Goal: Transaction & Acquisition: Purchase product/service

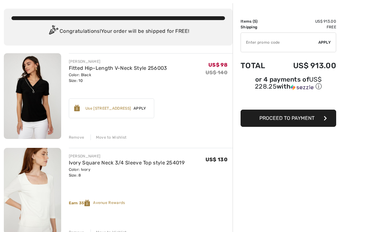
scroll to position [30, 0]
click at [80, 137] on div "Remove" at bounding box center [77, 138] width 16 height 6
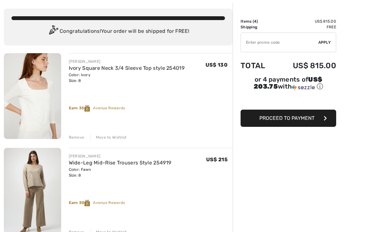
click at [85, 133] on div "FRANK LYMAN Ivory Square Neck 3/4 Sleeve Top style 254019 Color: Ivory Size: 8 …" at bounding box center [151, 96] width 164 height 87
click at [78, 138] on div "Remove" at bounding box center [77, 138] width 16 height 6
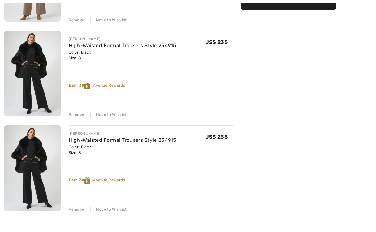
scroll to position [147, 0]
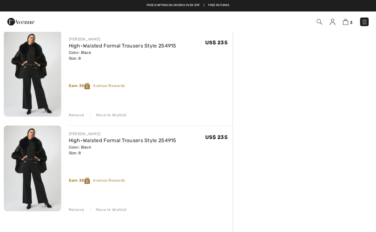
click at [76, 206] on div "Remove Move to Wishlist" at bounding box center [151, 209] width 164 height 7
click at [80, 207] on div "Remove" at bounding box center [77, 210] width 16 height 6
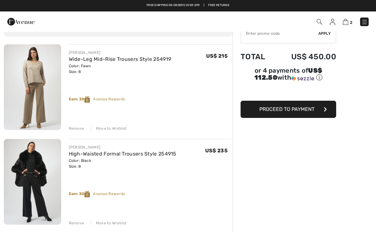
scroll to position [0, 0]
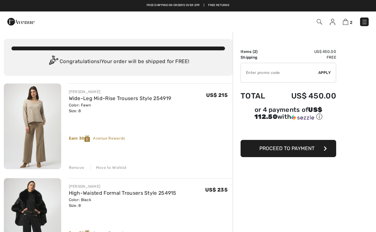
click at [300, 146] on button "Proceed to Payment" at bounding box center [289, 148] width 96 height 17
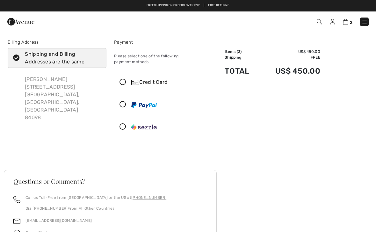
click at [17, 61] on icon at bounding box center [16, 58] width 17 height 7
click at [97, 61] on input "Shipping and Billing Addresses are the same" at bounding box center [99, 57] width 4 height 19
checkbox input "false"
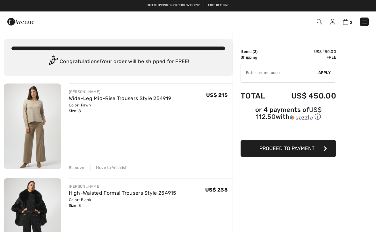
click at [326, 151] on icon "button" at bounding box center [325, 148] width 3 height 5
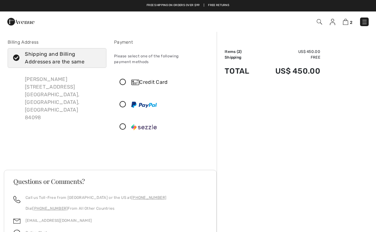
click at [127, 79] on icon at bounding box center [122, 82] width 17 height 7
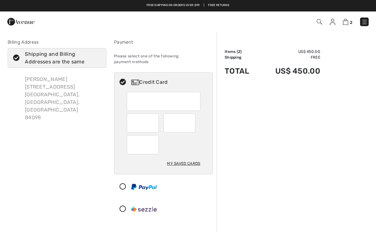
click at [18, 60] on icon at bounding box center [16, 58] width 17 height 7
click at [97, 60] on input "Shipping and Billing Addresses are the same" at bounding box center [99, 57] width 4 height 19
checkbox input "false"
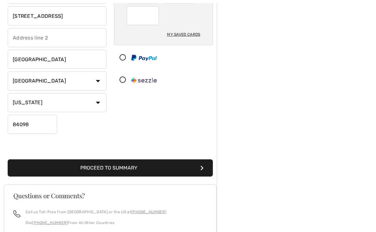
click at [149, 165] on button "Proceed to Summary" at bounding box center [110, 168] width 205 height 17
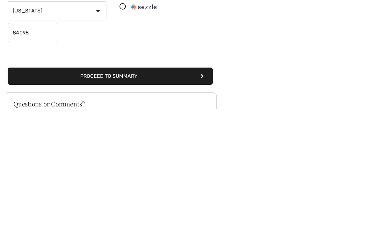
scroll to position [109, 0]
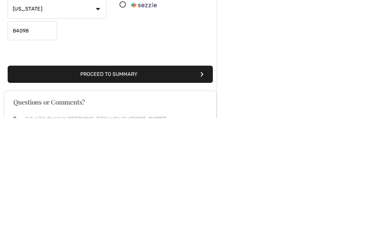
click at [139, 179] on button "Proceed to Summary" at bounding box center [110, 187] width 205 height 17
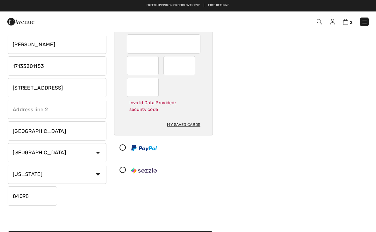
scroll to position [21, 0]
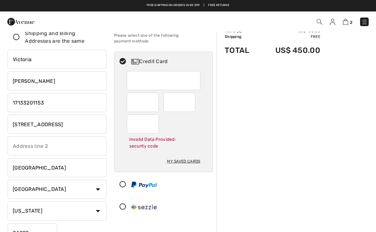
click at [186, 157] on div "My Saved Cards" at bounding box center [183, 161] width 33 height 11
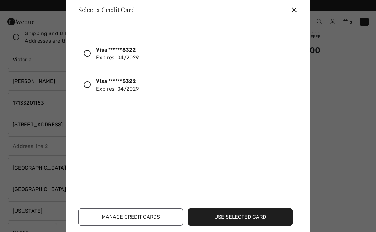
click at [88, 88] on icon at bounding box center [87, 84] width 7 height 7
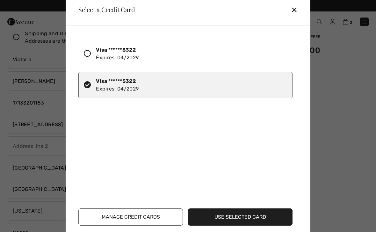
click at [258, 220] on button "Use Selected Card" at bounding box center [240, 216] width 105 height 17
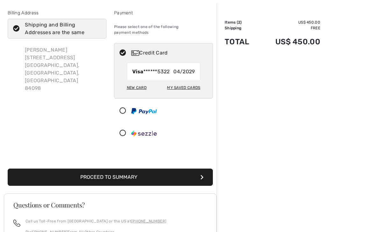
scroll to position [30, 0]
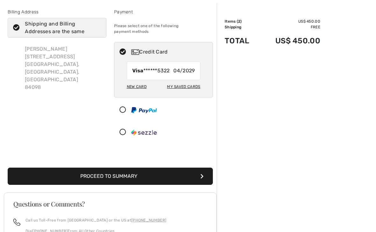
click at [17, 23] on label "Shipping and Billing Addresses are the same" at bounding box center [57, 28] width 99 height 20
click at [97, 23] on input "Shipping and Billing Addresses are the same" at bounding box center [99, 27] width 4 height 19
checkbox input "false"
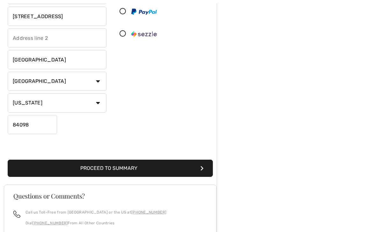
scroll to position [134, 0]
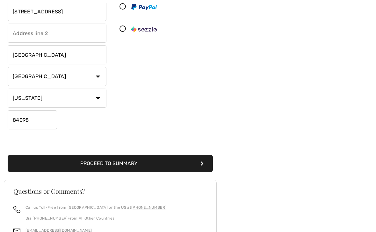
click at [157, 164] on button "Proceed to Summary" at bounding box center [110, 163] width 205 height 17
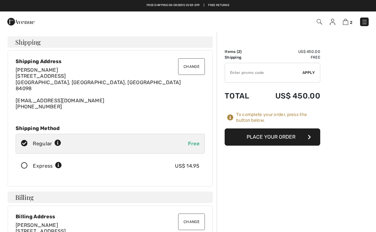
click at [196, 68] on button "Change" at bounding box center [191, 66] width 27 height 17
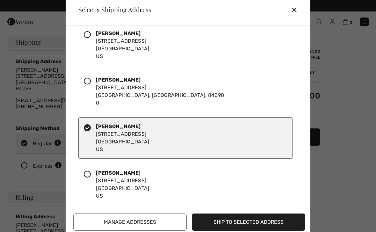
scroll to position [199, 0]
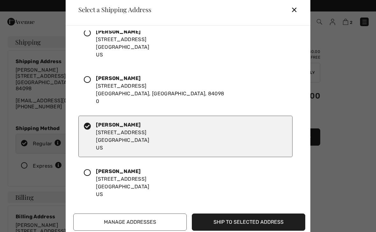
click at [88, 130] on icon at bounding box center [87, 126] width 7 height 7
click at [92, 132] on div at bounding box center [90, 136] width 12 height 31
click at [91, 128] on icon at bounding box center [87, 126] width 7 height 7
click at [89, 130] on icon at bounding box center [87, 126] width 7 height 7
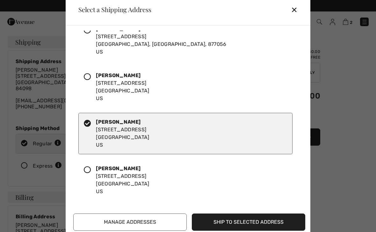
scroll to position [574, 0]
click at [148, 229] on button "Manage Addresses" at bounding box center [129, 222] width 113 height 17
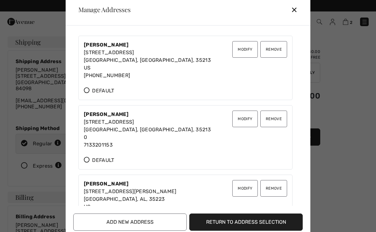
click at [278, 124] on button "Remove" at bounding box center [273, 119] width 27 height 17
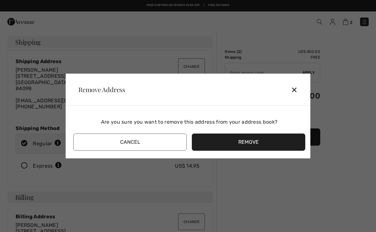
click at [258, 148] on button "Remove" at bounding box center [248, 142] width 113 height 17
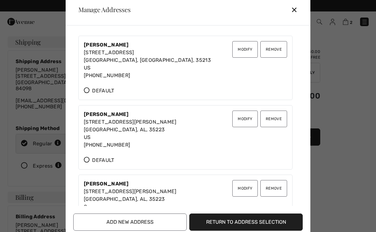
click at [275, 124] on button "Remove" at bounding box center [273, 119] width 27 height 17
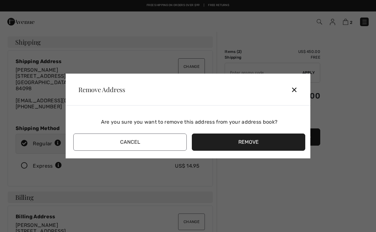
click at [257, 149] on button "Remove" at bounding box center [248, 142] width 113 height 17
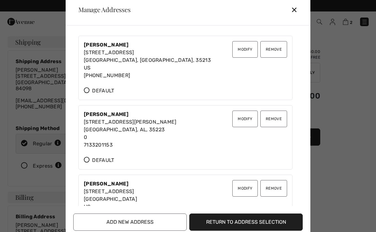
click at [275, 126] on button "Remove" at bounding box center [273, 119] width 27 height 17
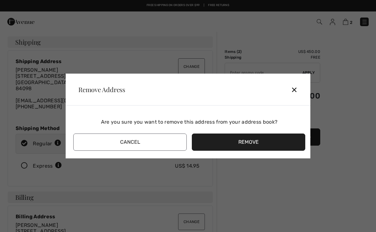
click at [253, 151] on button "Remove" at bounding box center [248, 142] width 113 height 17
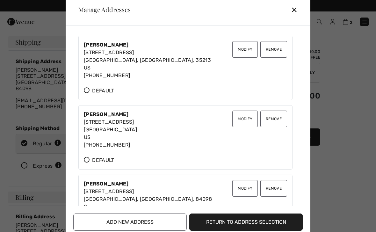
click at [276, 124] on button "Remove" at bounding box center [273, 119] width 27 height 17
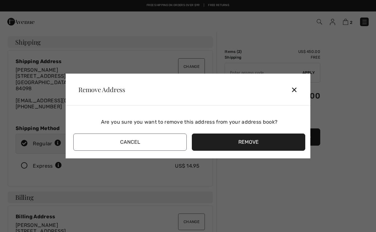
click at [273, 146] on button "Remove" at bounding box center [248, 142] width 113 height 17
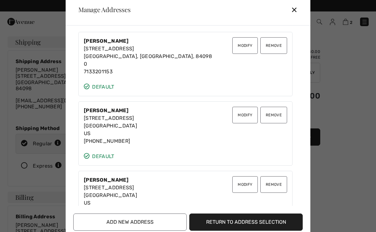
scroll to position [79, 0]
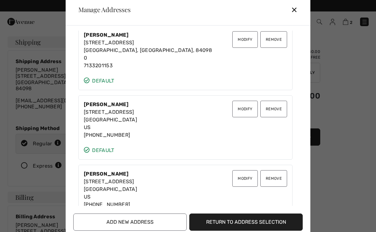
click at [275, 46] on button "Remove" at bounding box center [273, 39] width 27 height 17
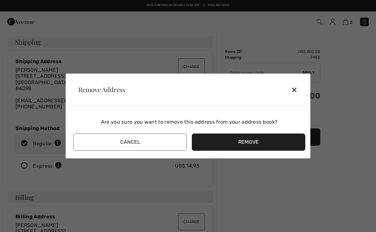
click at [261, 150] on button "Remove" at bounding box center [248, 142] width 113 height 17
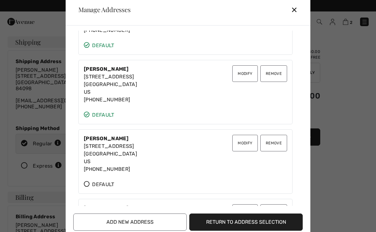
scroll to position [49, 0]
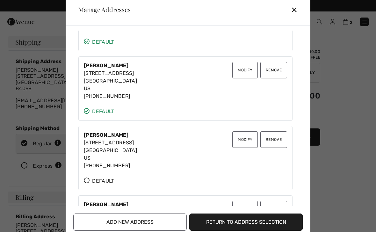
click at [275, 145] on button "Remove" at bounding box center [273, 139] width 27 height 17
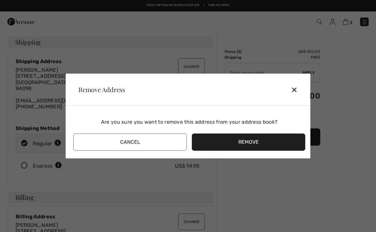
click at [259, 148] on button "Remove" at bounding box center [248, 142] width 113 height 17
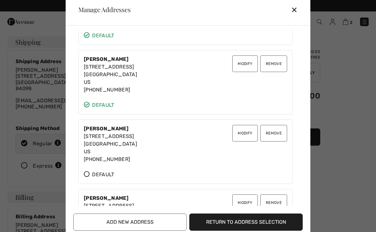
scroll to position [56, 0]
click at [276, 139] on button "Remove" at bounding box center [273, 132] width 27 height 17
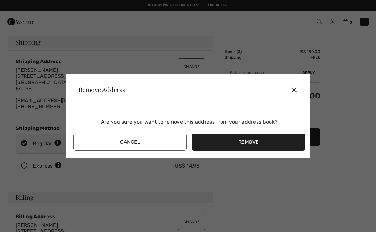
click at [251, 146] on button "Remove" at bounding box center [248, 142] width 113 height 17
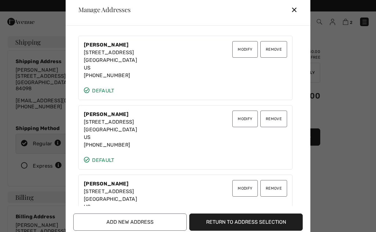
scroll to position [72, 0]
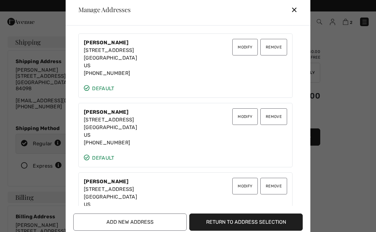
click at [276, 123] on button "Remove" at bounding box center [273, 116] width 27 height 17
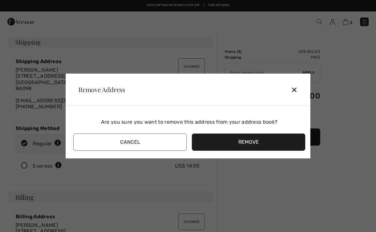
click at [253, 148] on button "Remove" at bounding box center [248, 142] width 113 height 17
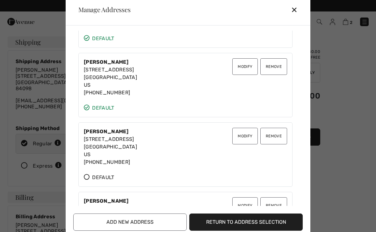
scroll to position [53, 0]
click at [279, 143] on button "Remove" at bounding box center [273, 135] width 27 height 17
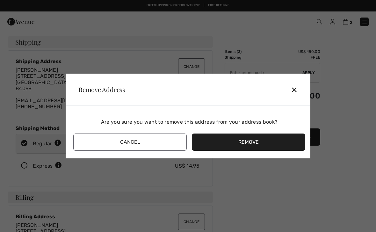
click at [259, 149] on button "Remove" at bounding box center [248, 142] width 113 height 17
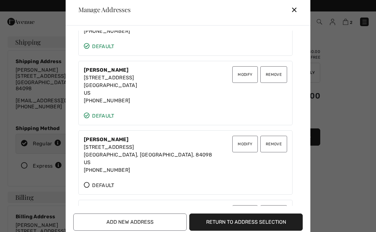
scroll to position [48, 0]
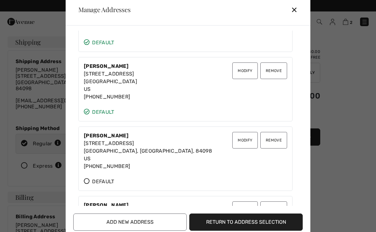
click at [277, 146] on button "Remove" at bounding box center [273, 140] width 27 height 17
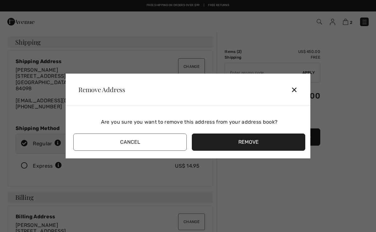
click at [251, 147] on button "Remove" at bounding box center [248, 142] width 113 height 17
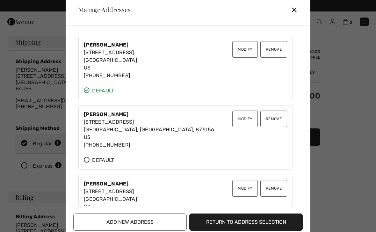
scroll to position [70, 0]
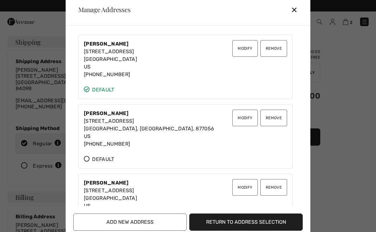
click at [278, 123] on button "Remove" at bounding box center [273, 118] width 27 height 17
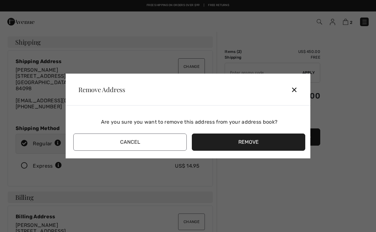
click at [244, 149] on button "Remove" at bounding box center [248, 142] width 113 height 17
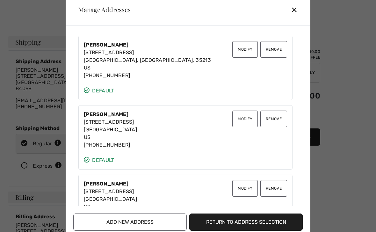
scroll to position [0, 0]
click at [274, 191] on button "Remove" at bounding box center [273, 188] width 27 height 17
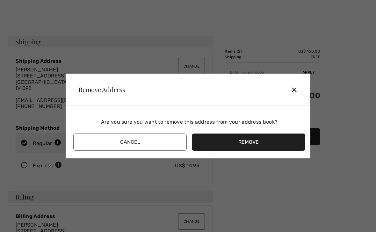
click at [251, 149] on button "Remove" at bounding box center [248, 142] width 113 height 17
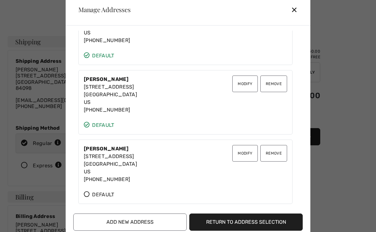
scroll to position [107, 0]
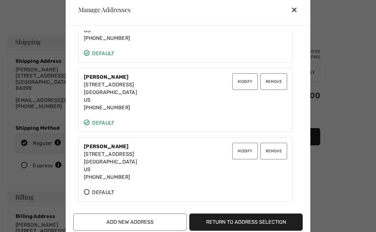
click at [274, 159] on button "Remove" at bounding box center [273, 151] width 27 height 17
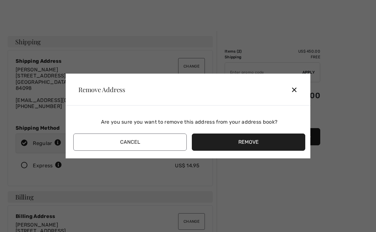
click at [254, 147] on button "Remove" at bounding box center [248, 142] width 113 height 17
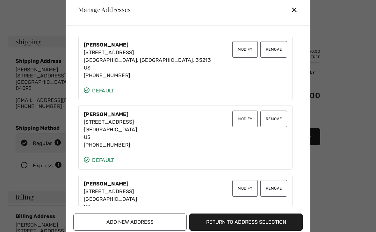
click at [274, 124] on button "Remove" at bounding box center [273, 119] width 27 height 17
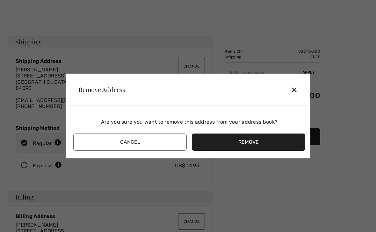
click at [240, 145] on button "Remove" at bounding box center [248, 142] width 113 height 17
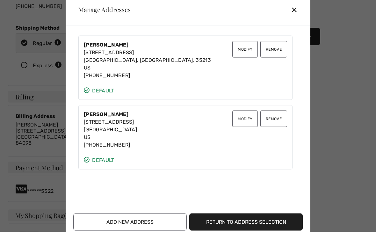
scroll to position [100, 0]
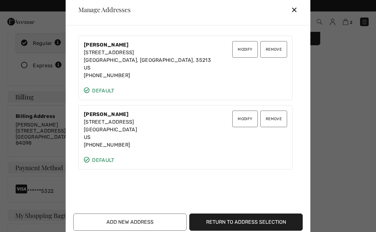
click at [152, 226] on button "Add New Address" at bounding box center [129, 222] width 113 height 17
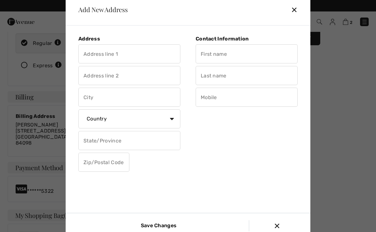
click at [146, 61] on input "text" at bounding box center [129, 53] width 102 height 19
type input "2332"
type input "Brook Manor Dr"
type input "Birmingham"
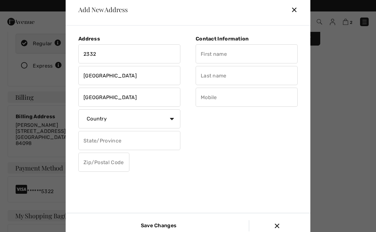
type input "AL"
type input "35223"
type input "Vicky"
type input "Dyer-Smith"
type input "7133201153"
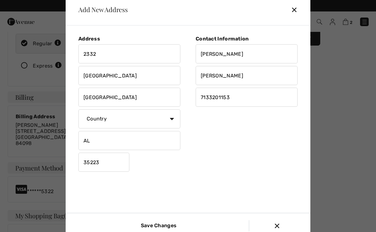
scroll to position [100, 0]
click at [172, 231] on input "Save Changes" at bounding box center [157, 225] width 43 height 11
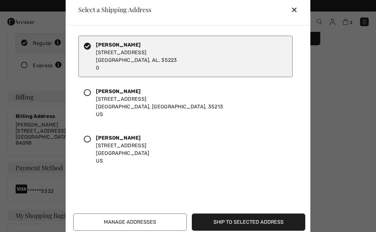
click at [262, 226] on button "Ship to Selected Address" at bounding box center [248, 222] width 113 height 17
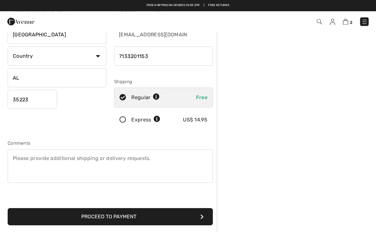
scroll to position [62, 0]
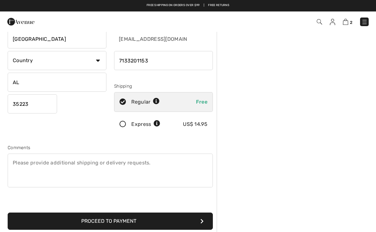
click at [172, 221] on button "Proceed to Payment" at bounding box center [110, 221] width 205 height 17
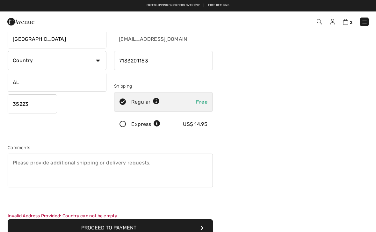
click at [104, 62] on select "Country Canada United States Afghanistan Aland Islands Albania Algeria American…" at bounding box center [57, 60] width 99 height 19
select select "US"
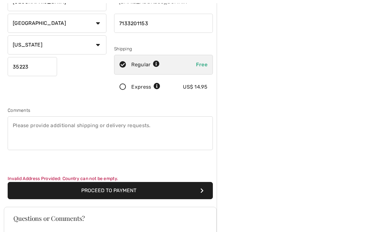
scroll to position [99, 0]
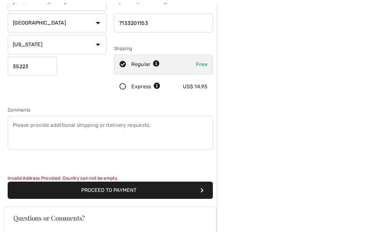
click at [127, 192] on button "Proceed to Payment" at bounding box center [110, 190] width 205 height 17
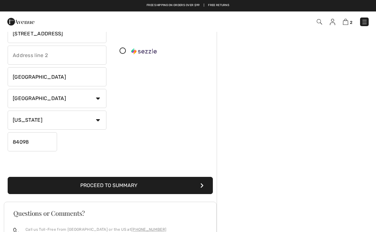
scroll to position [107, 0]
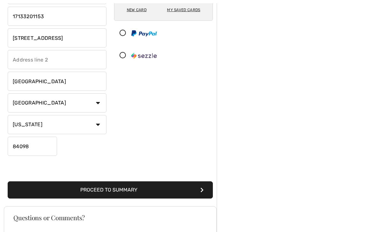
click at [157, 188] on button "Proceed to Summary" at bounding box center [110, 189] width 205 height 17
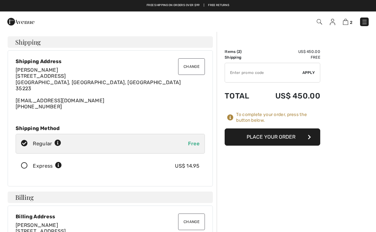
click at [193, 68] on button "Change" at bounding box center [191, 66] width 27 height 17
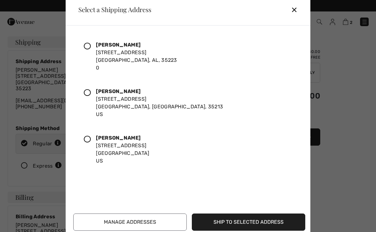
click at [145, 224] on button "Manage Addresses" at bounding box center [129, 222] width 113 height 17
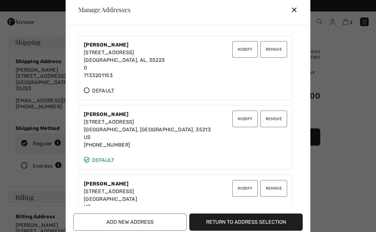
click at [246, 56] on button "Modify" at bounding box center [244, 49] width 25 height 17
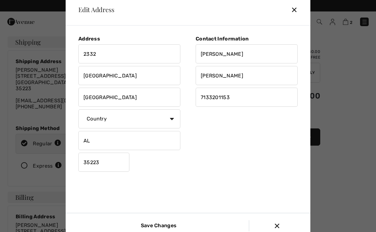
click at [167, 228] on input "Save Changes" at bounding box center [157, 225] width 43 height 11
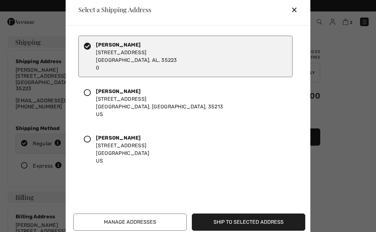
click at [251, 225] on button "Ship to Selected Address" at bounding box center [248, 222] width 113 height 17
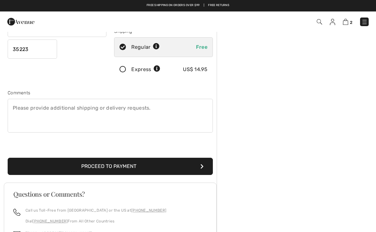
scroll to position [110, 0]
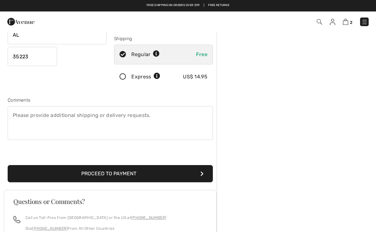
click at [139, 172] on button "Proceed to Payment" at bounding box center [110, 173] width 205 height 17
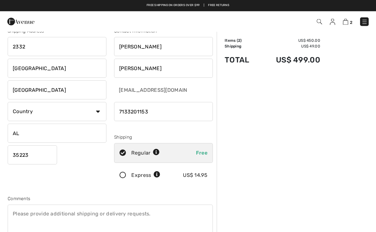
click at [99, 113] on select "Country Canada United States Afghanistan Aland Islands Albania Algeria American…" at bounding box center [57, 111] width 99 height 19
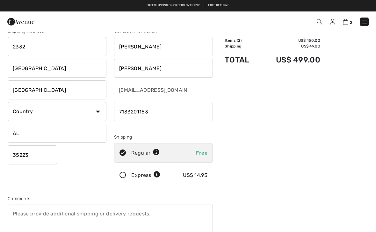
select select "US"
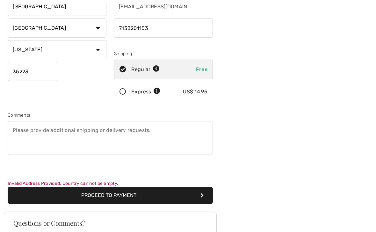
scroll to position [98, 0]
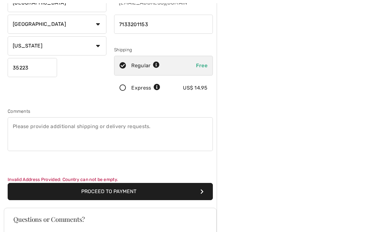
click at [138, 191] on button "Proceed to Payment" at bounding box center [110, 191] width 205 height 17
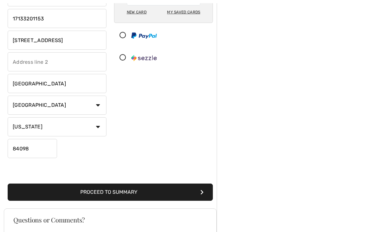
scroll to position [109, 0]
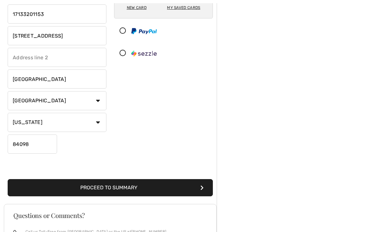
click at [153, 184] on button "Proceed to Summary" at bounding box center [110, 187] width 205 height 17
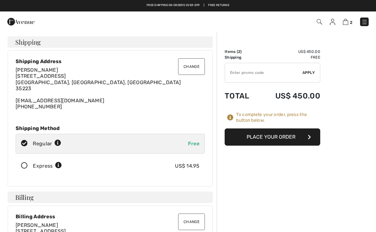
click at [288, 135] on button "Place Your Order" at bounding box center [273, 136] width 96 height 17
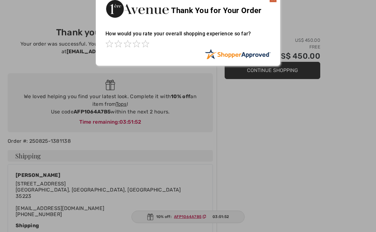
scroll to position [12, 0]
